Goal: Find specific page/section: Find specific page/section

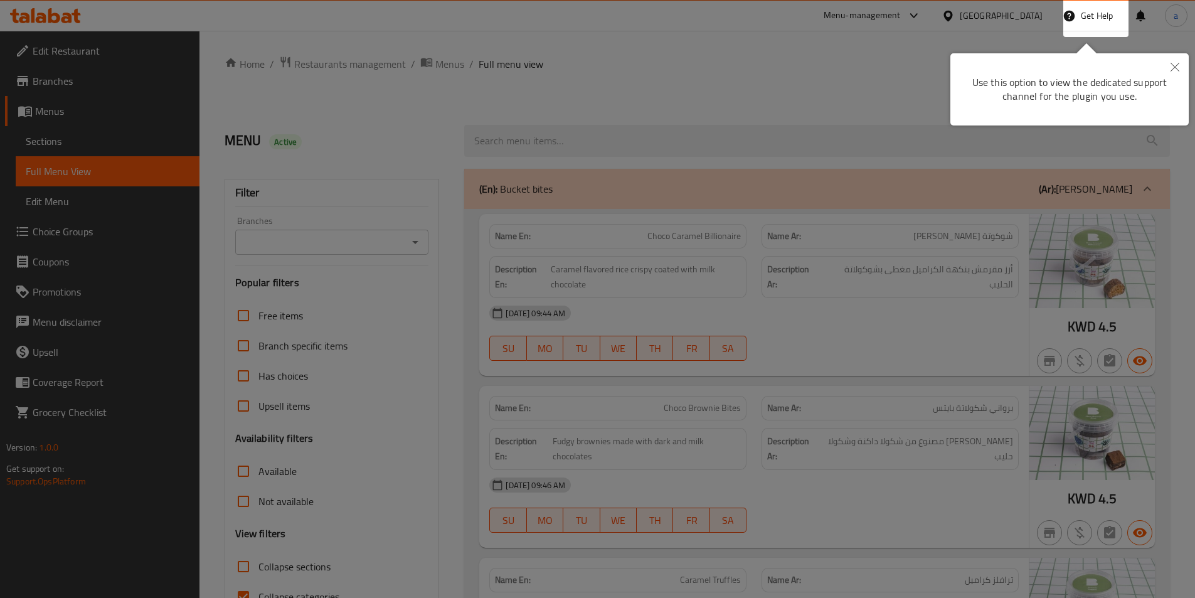
click at [1174, 72] on button "Close" at bounding box center [1175, 67] width 28 height 29
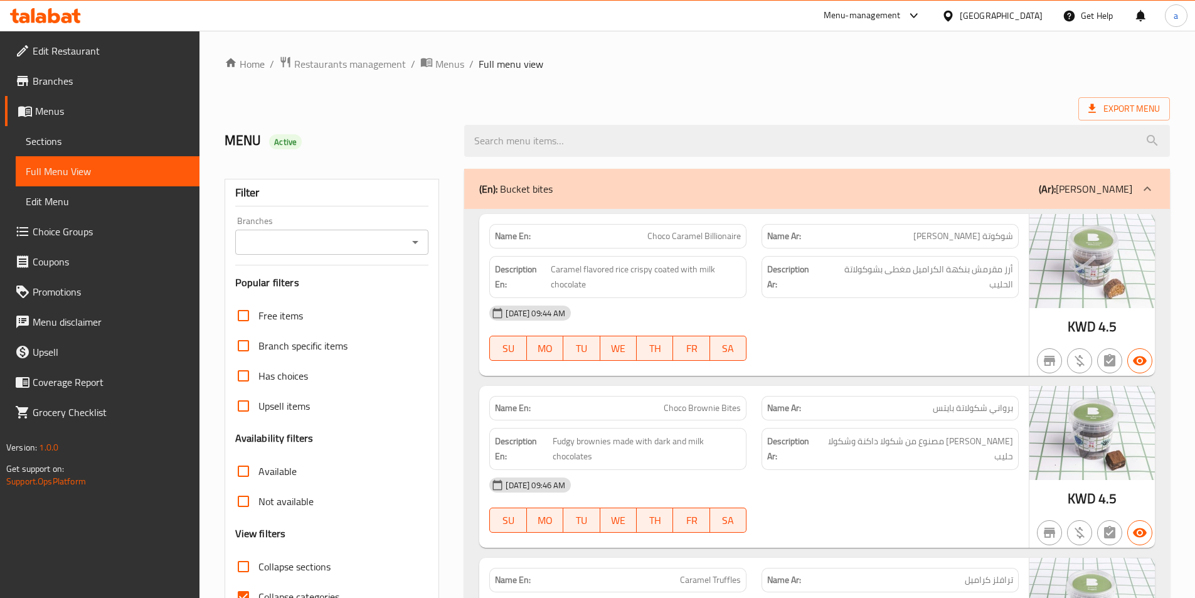
click at [79, 144] on span "Sections" at bounding box center [108, 141] width 164 height 15
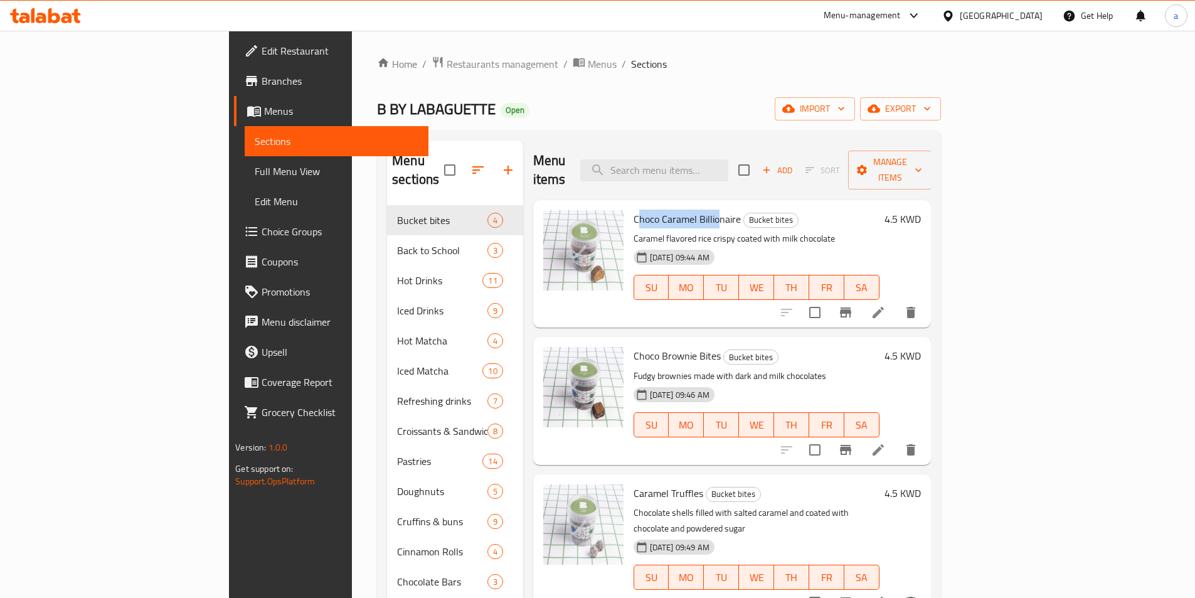
drag, startPoint x: 581, startPoint y: 195, endPoint x: 664, endPoint y: 196, distance: 82.8
click at [664, 210] on span "Choco Caramel Billionaire" at bounding box center [687, 219] width 107 height 19
click at [674, 210] on span "Choco Caramel Billionaire" at bounding box center [687, 219] width 107 height 19
click at [588, 62] on span "Menus" at bounding box center [602, 63] width 29 height 15
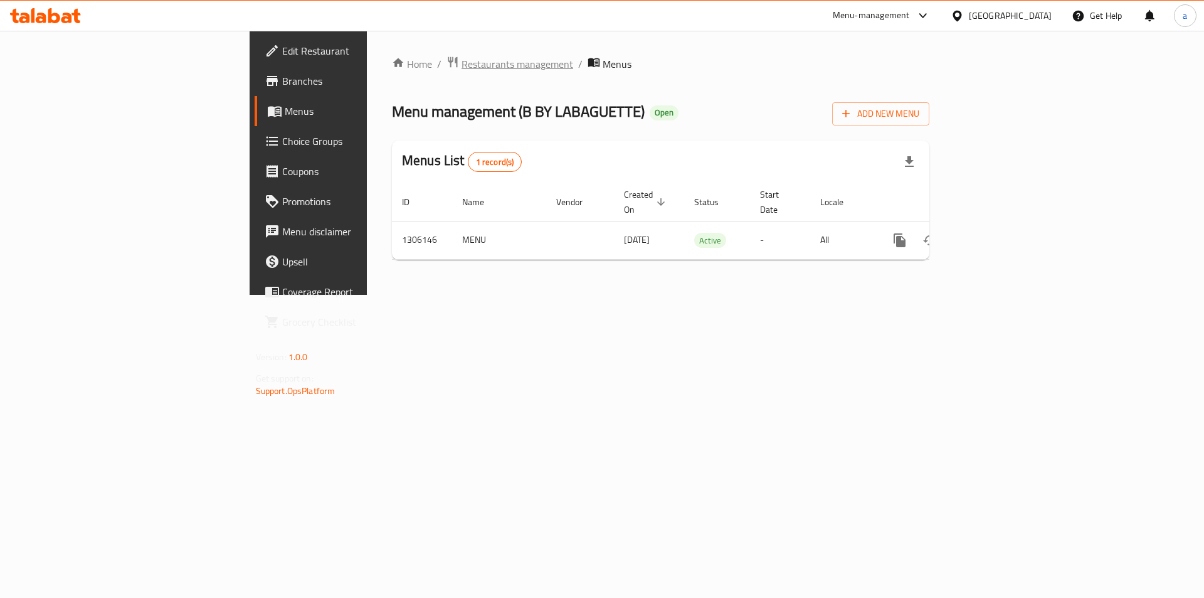
click at [462, 63] on span "Restaurants management" at bounding box center [518, 63] width 112 height 15
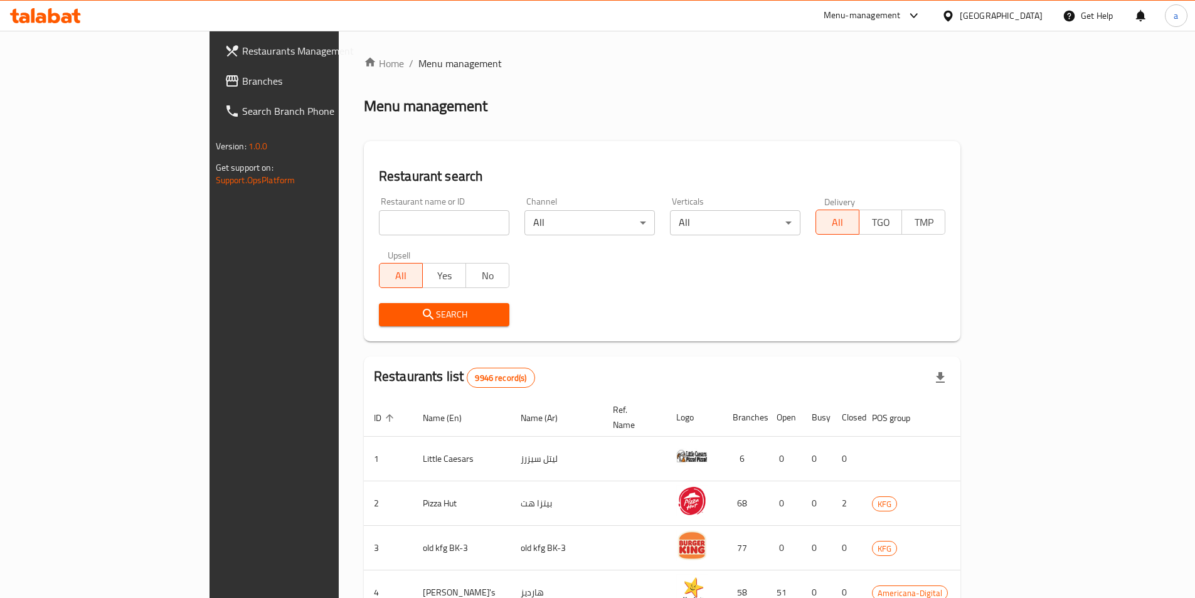
click at [955, 16] on icon at bounding box center [948, 15] width 13 height 13
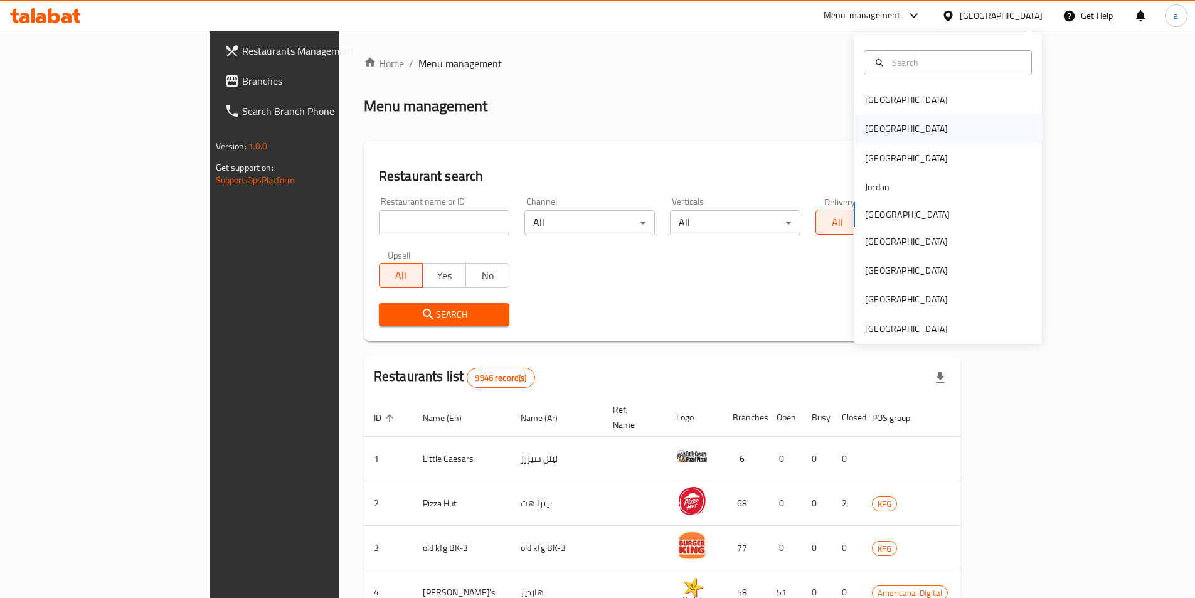
click at [899, 129] on div "[GEOGRAPHIC_DATA]" at bounding box center [948, 128] width 188 height 29
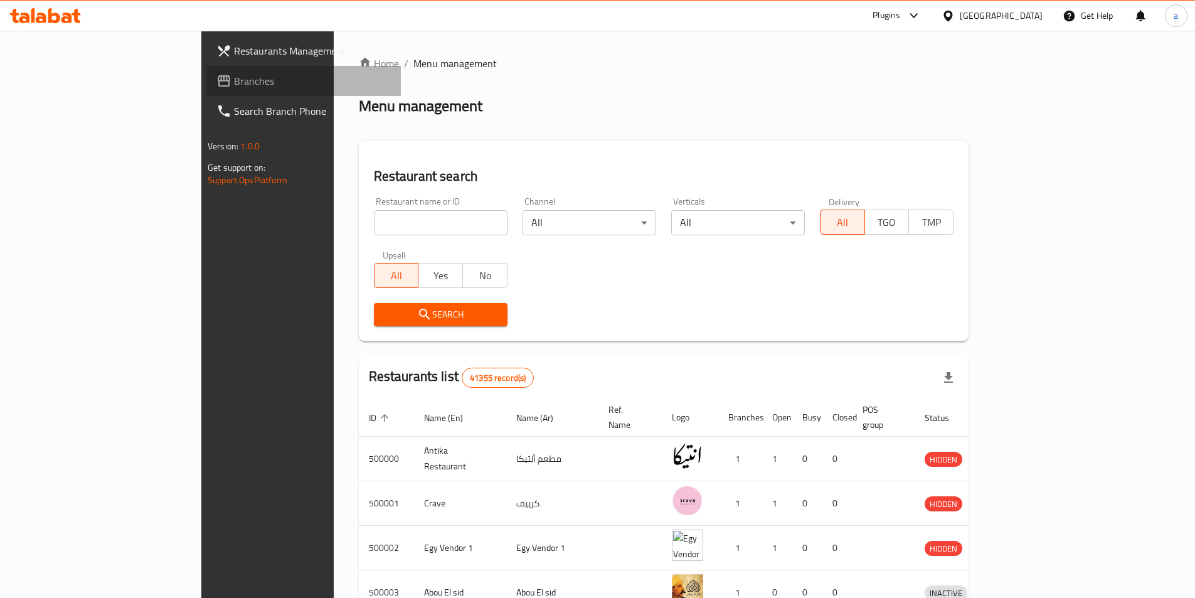
click at [234, 85] on span "Branches" at bounding box center [312, 80] width 157 height 15
